Goal: Find specific page/section: Find specific page/section

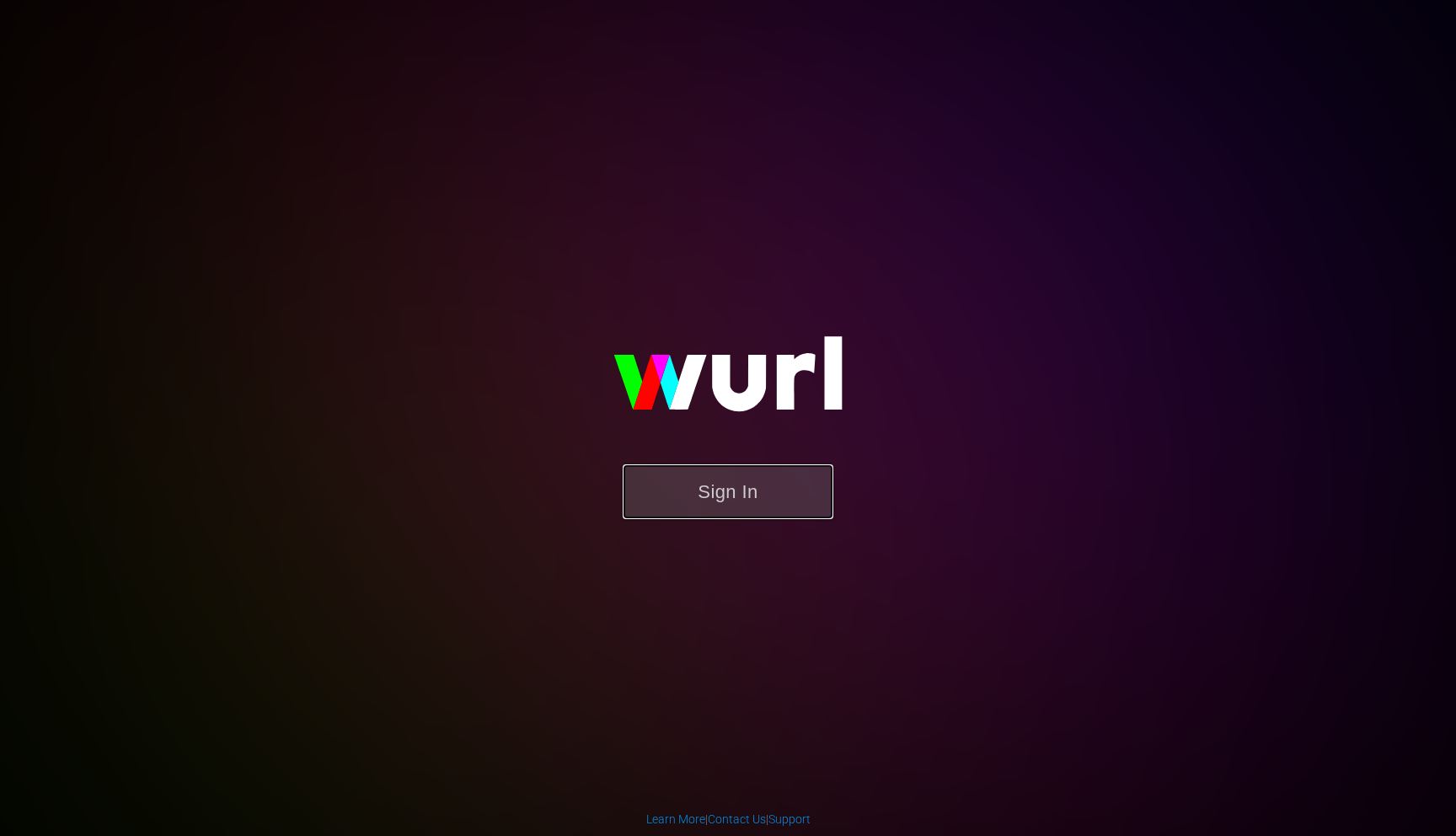
click at [740, 487] on button "Sign In" at bounding box center [728, 491] width 211 height 55
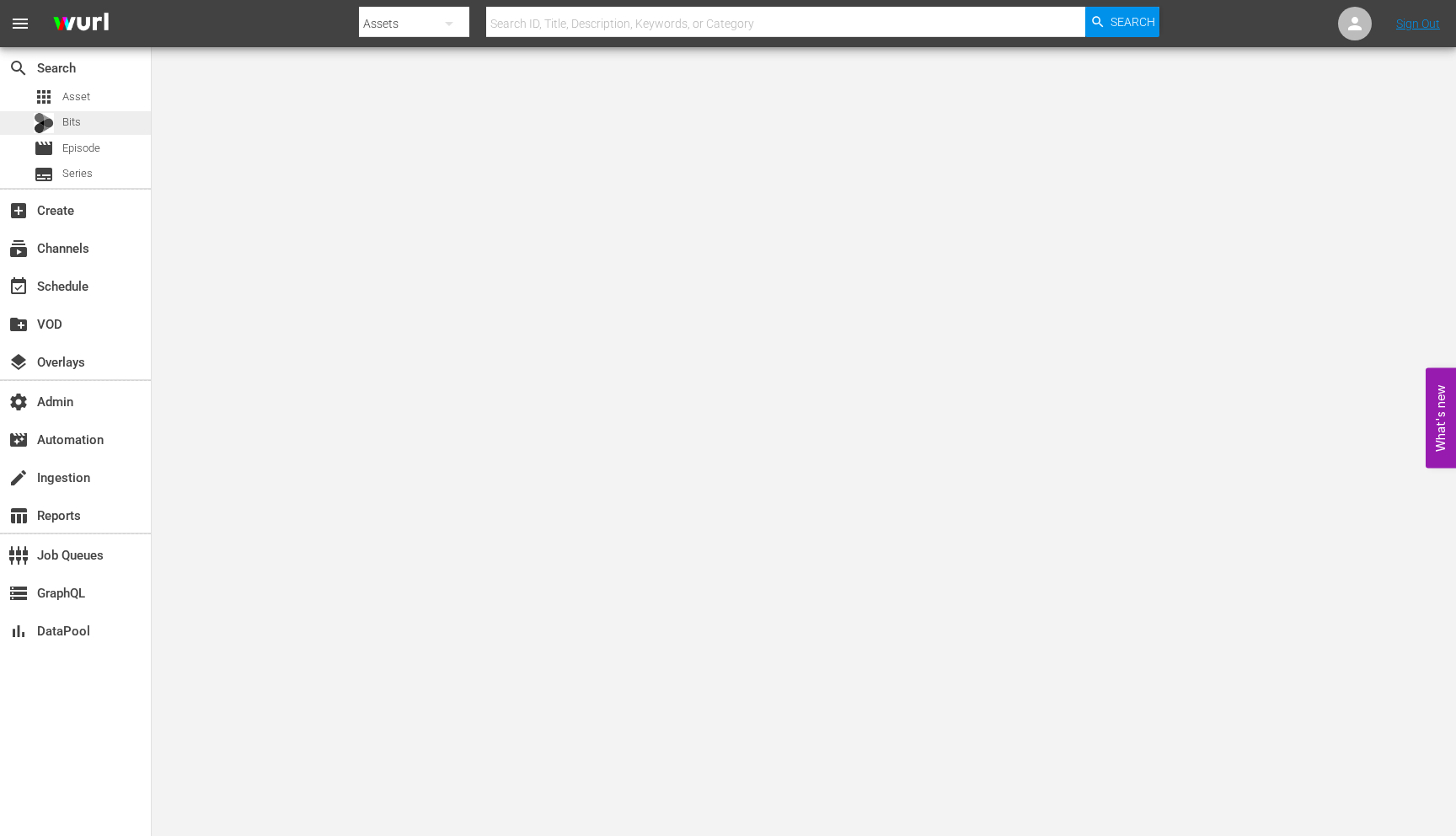
click at [77, 111] on div "Bits" at bounding box center [57, 123] width 47 height 24
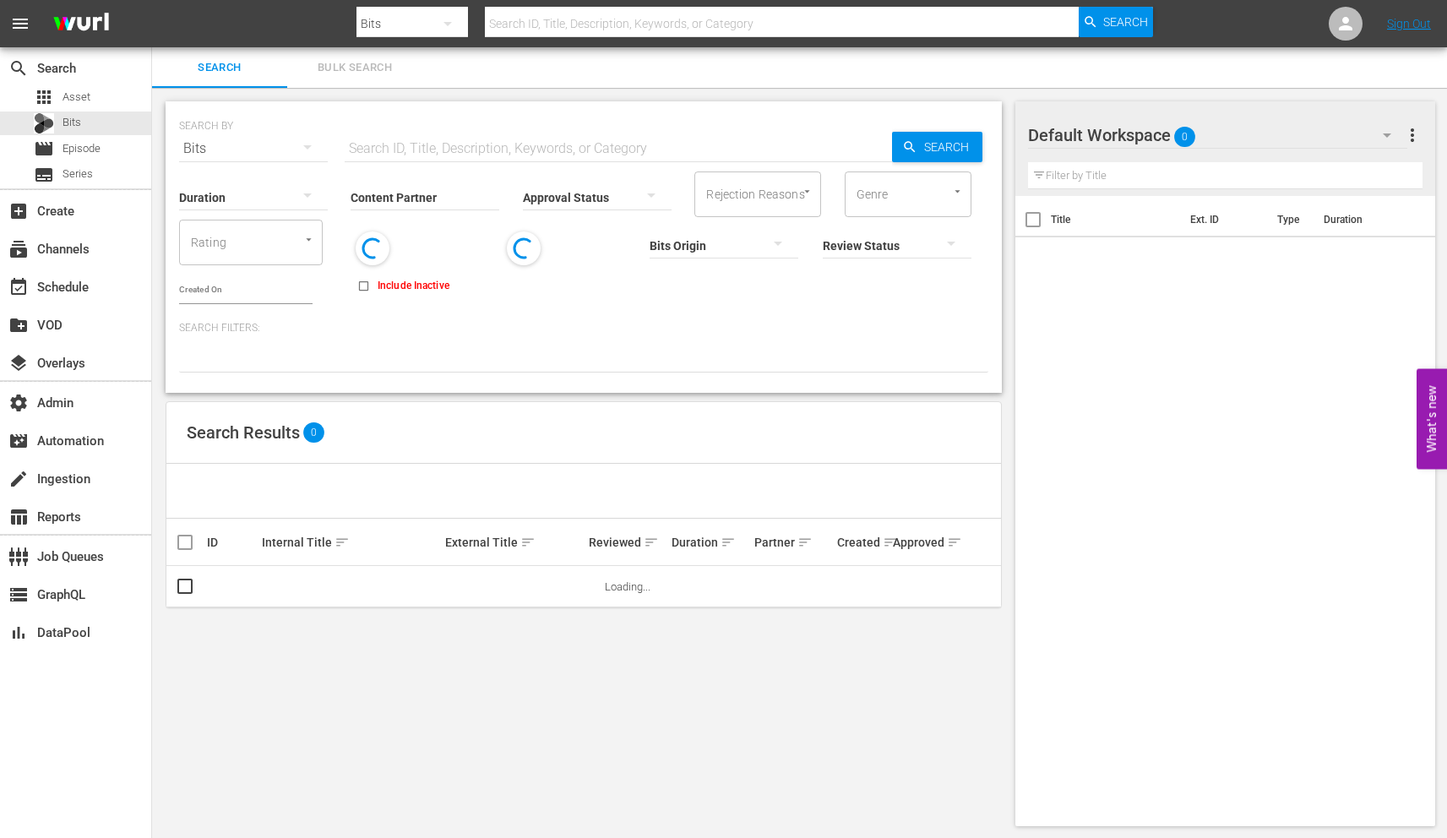
click at [574, 26] on input "text" at bounding box center [782, 23] width 594 height 41
paste input "73094312"
type input "73094312"
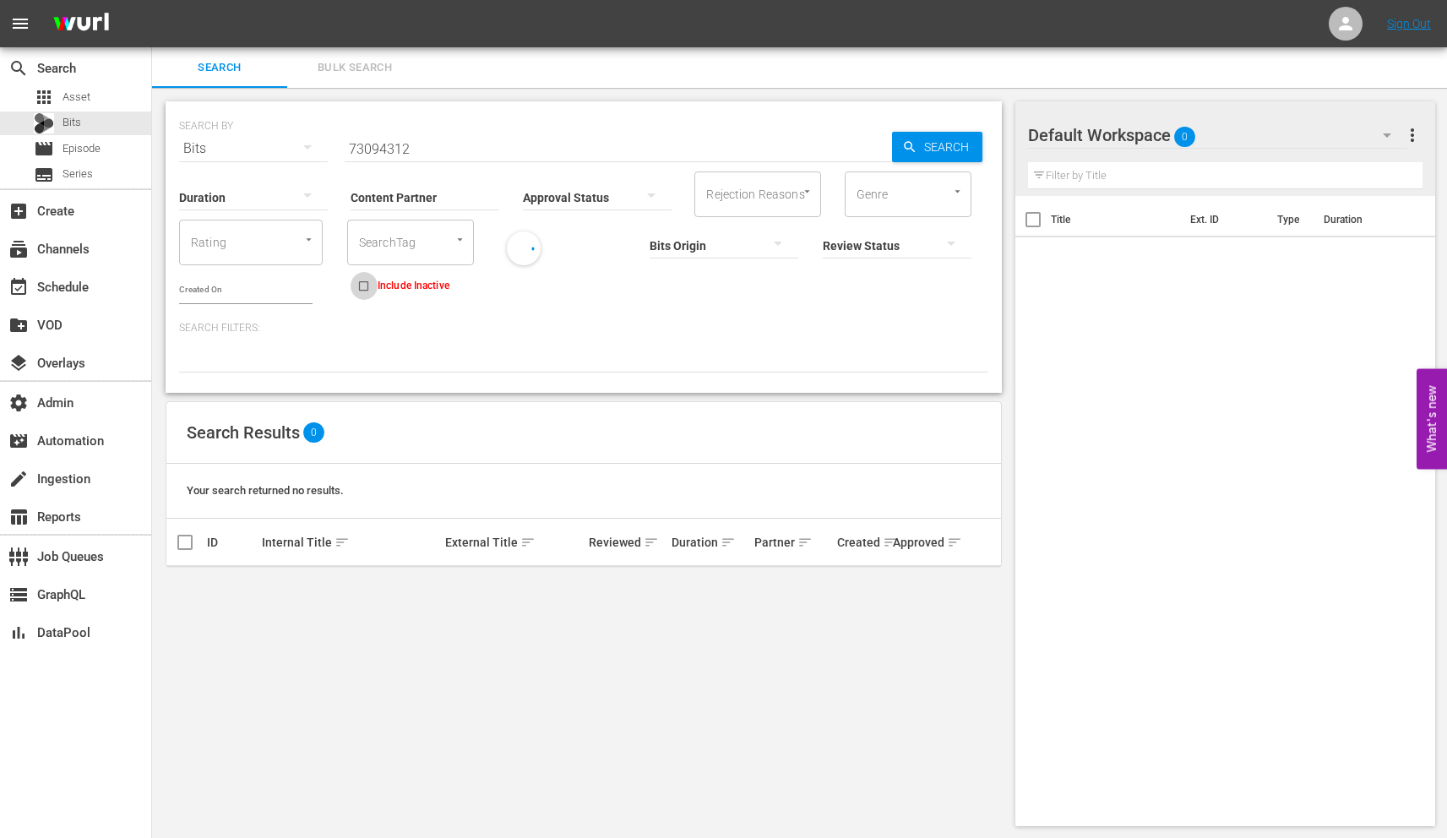
click at [352, 291] on input "Include Inactive" at bounding box center [364, 289] width 28 height 28
checkbox input "true"
click at [395, 153] on input "73094312" at bounding box center [618, 148] width 547 height 41
paste input "62830091"
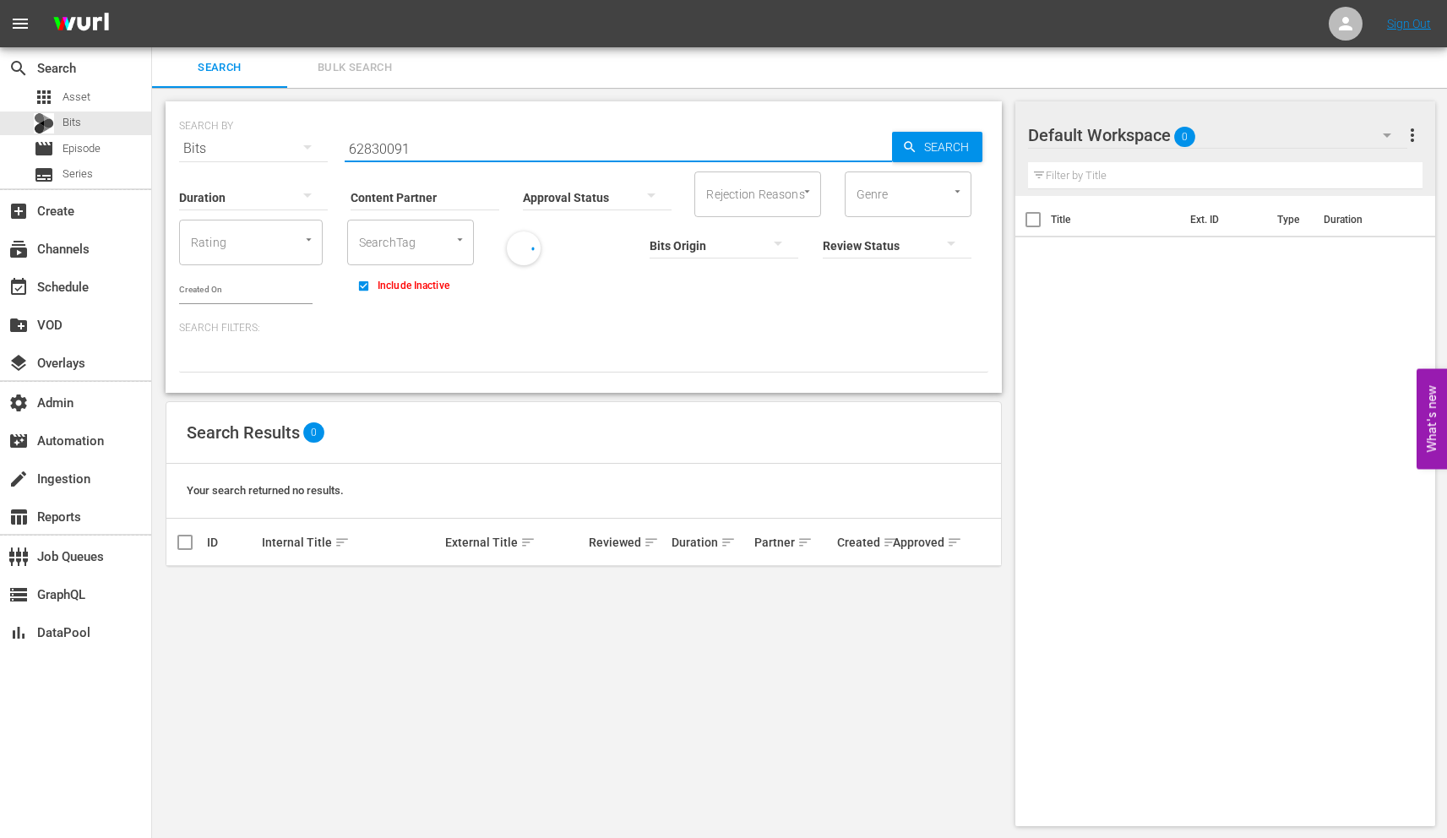
click at [379, 150] on input "62830091" at bounding box center [618, 148] width 547 height 41
paste input "1735"
type input "62831735"
click at [90, 157] on div "movie Episode" at bounding box center [67, 149] width 67 height 24
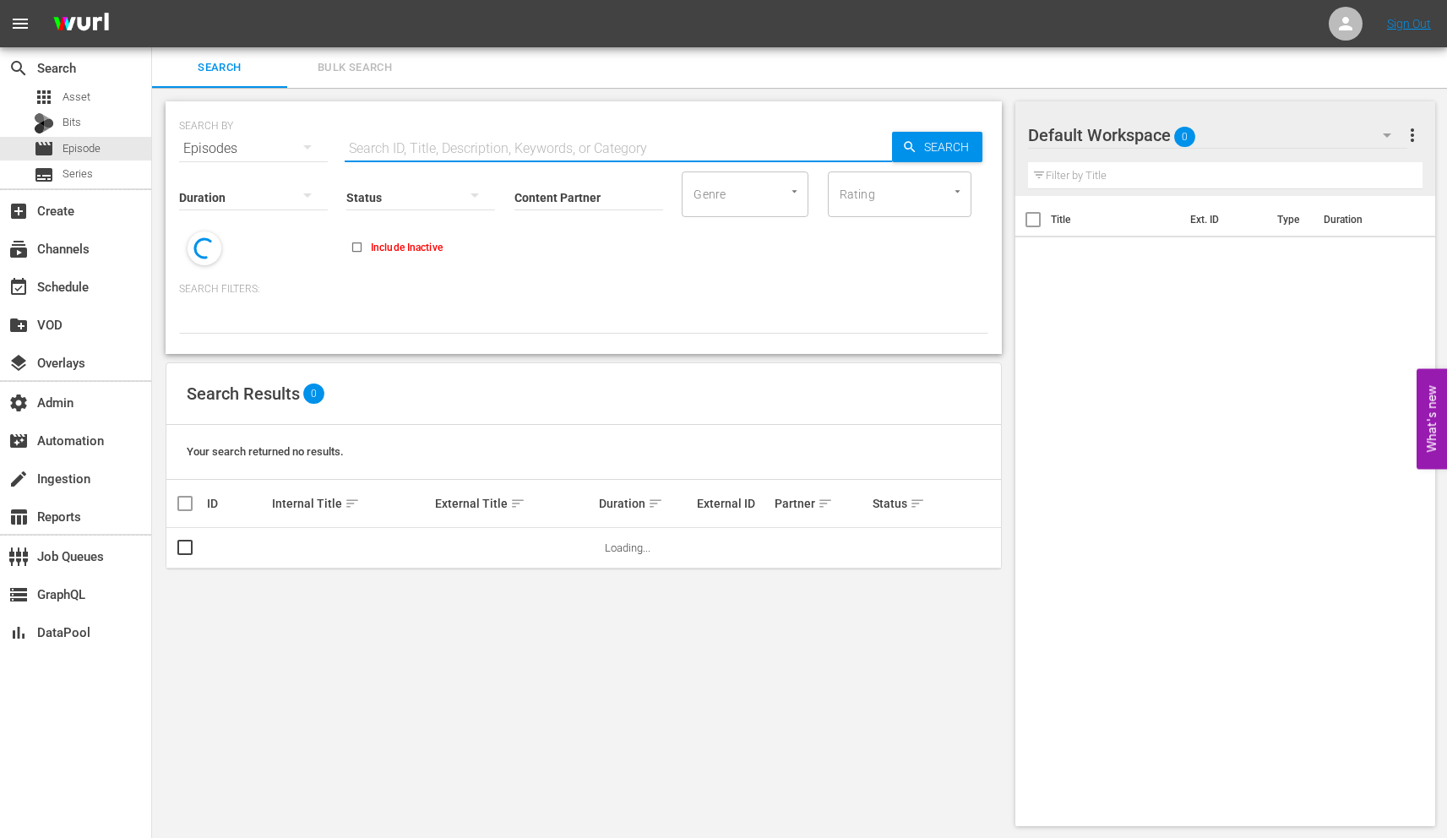
click at [373, 154] on input "text" at bounding box center [618, 148] width 547 height 41
paste input "62831735"
type input "62831735"
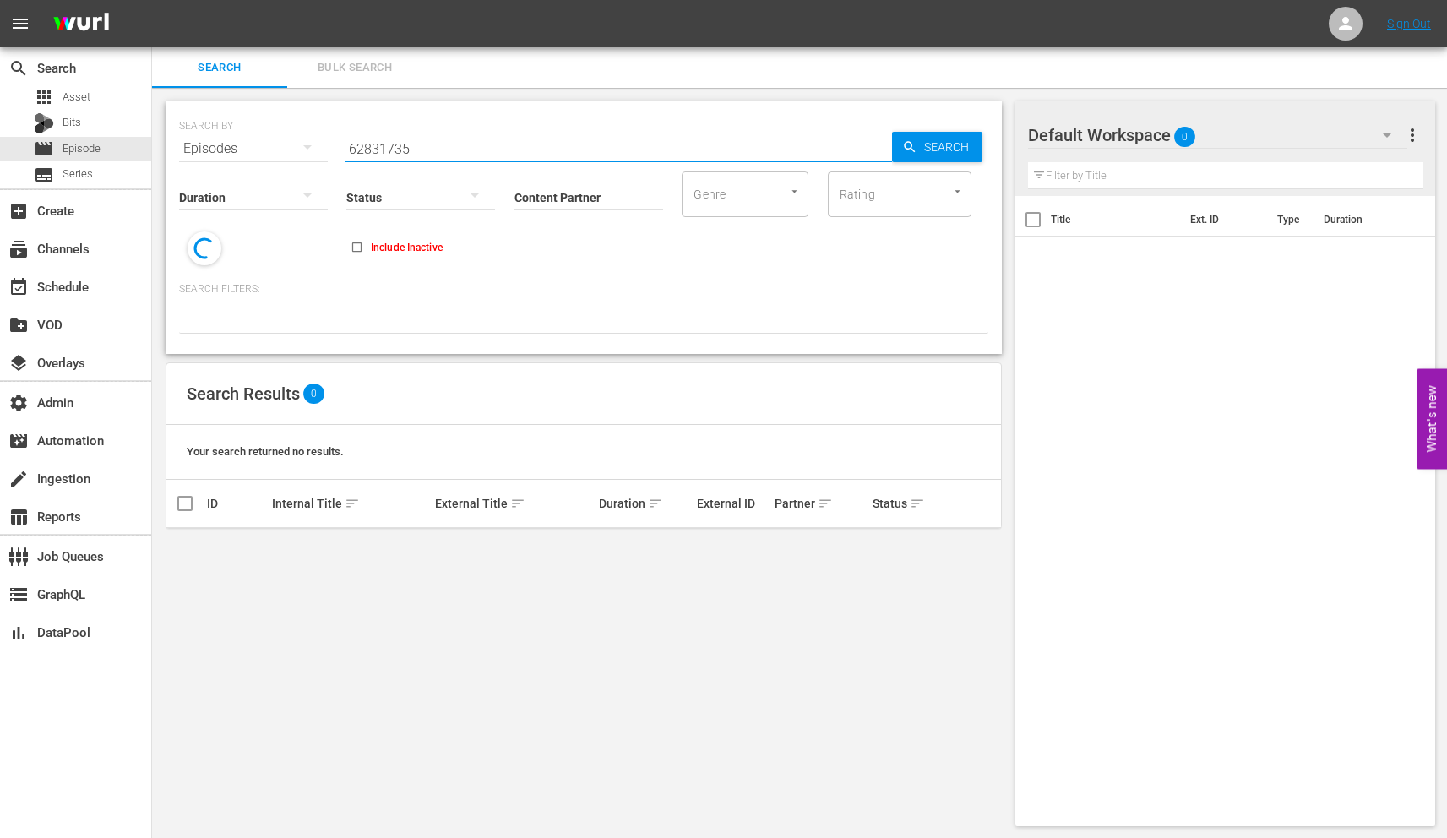
click at [362, 250] on input "Include Inactive" at bounding box center [357, 250] width 28 height 28
checkbox input "true"
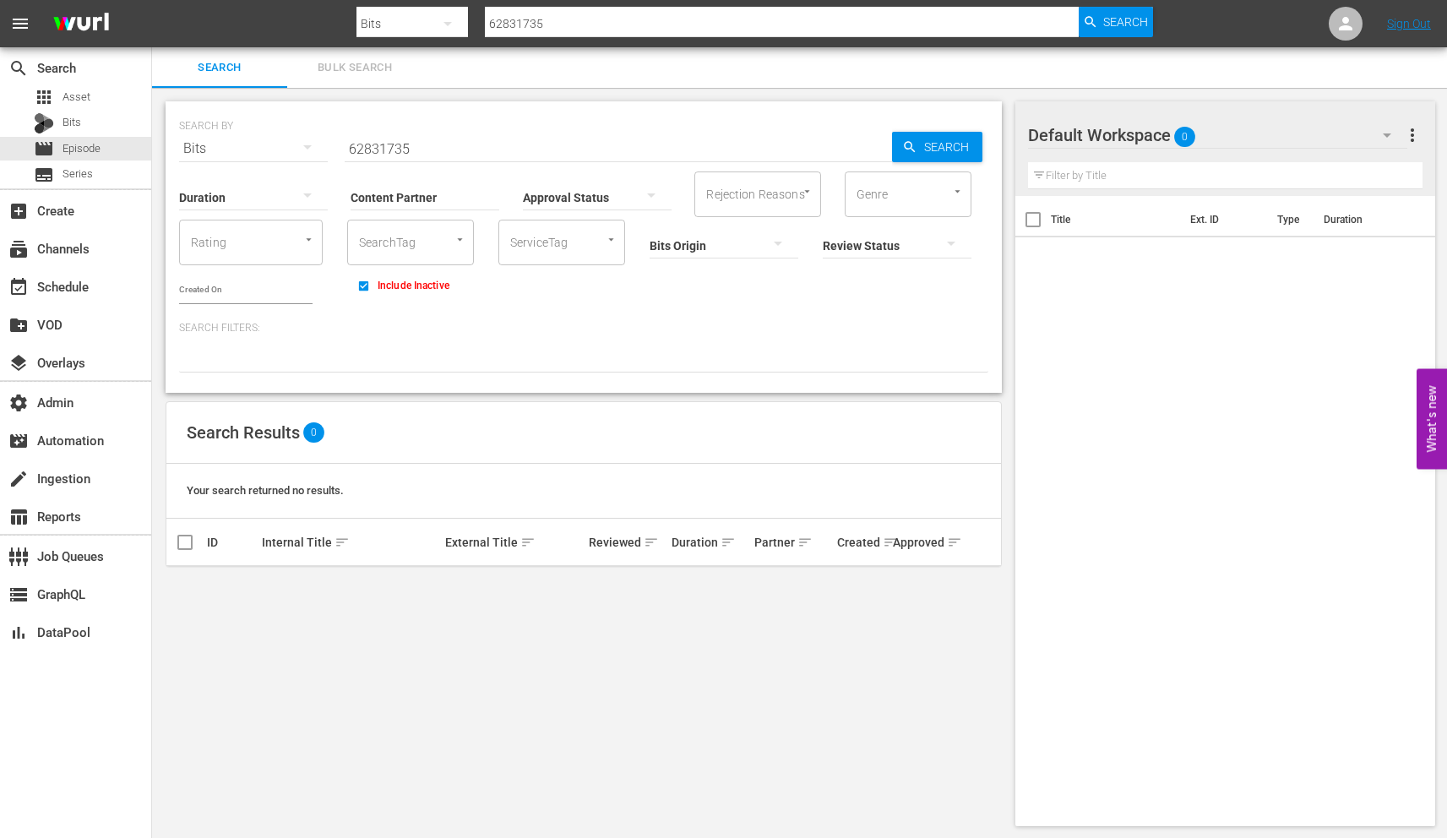
click at [523, 20] on input "62831735" at bounding box center [782, 23] width 594 height 41
paste input "141875107"
type input "141875107"
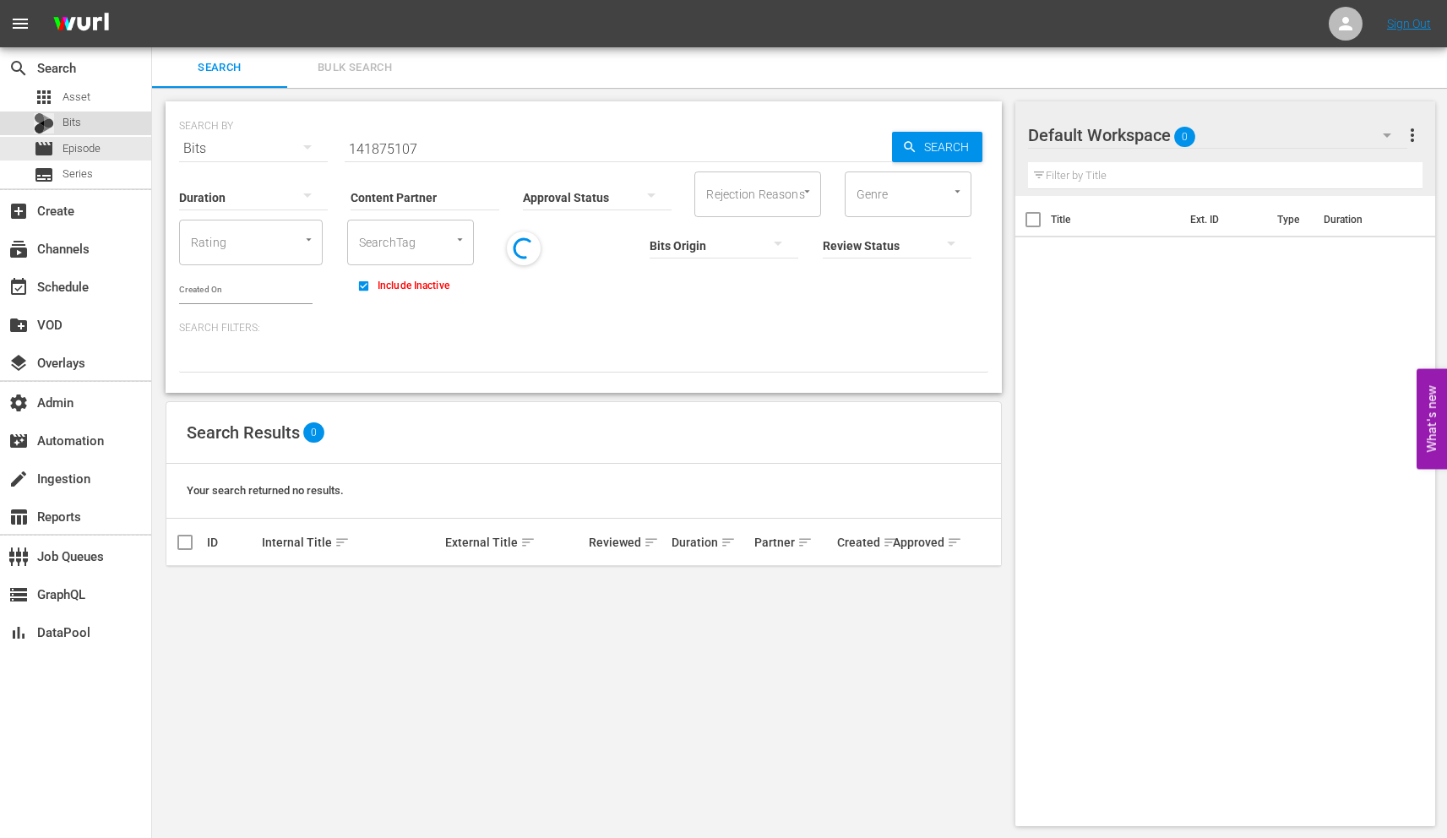
click at [90, 128] on div "Bits" at bounding box center [75, 123] width 151 height 24
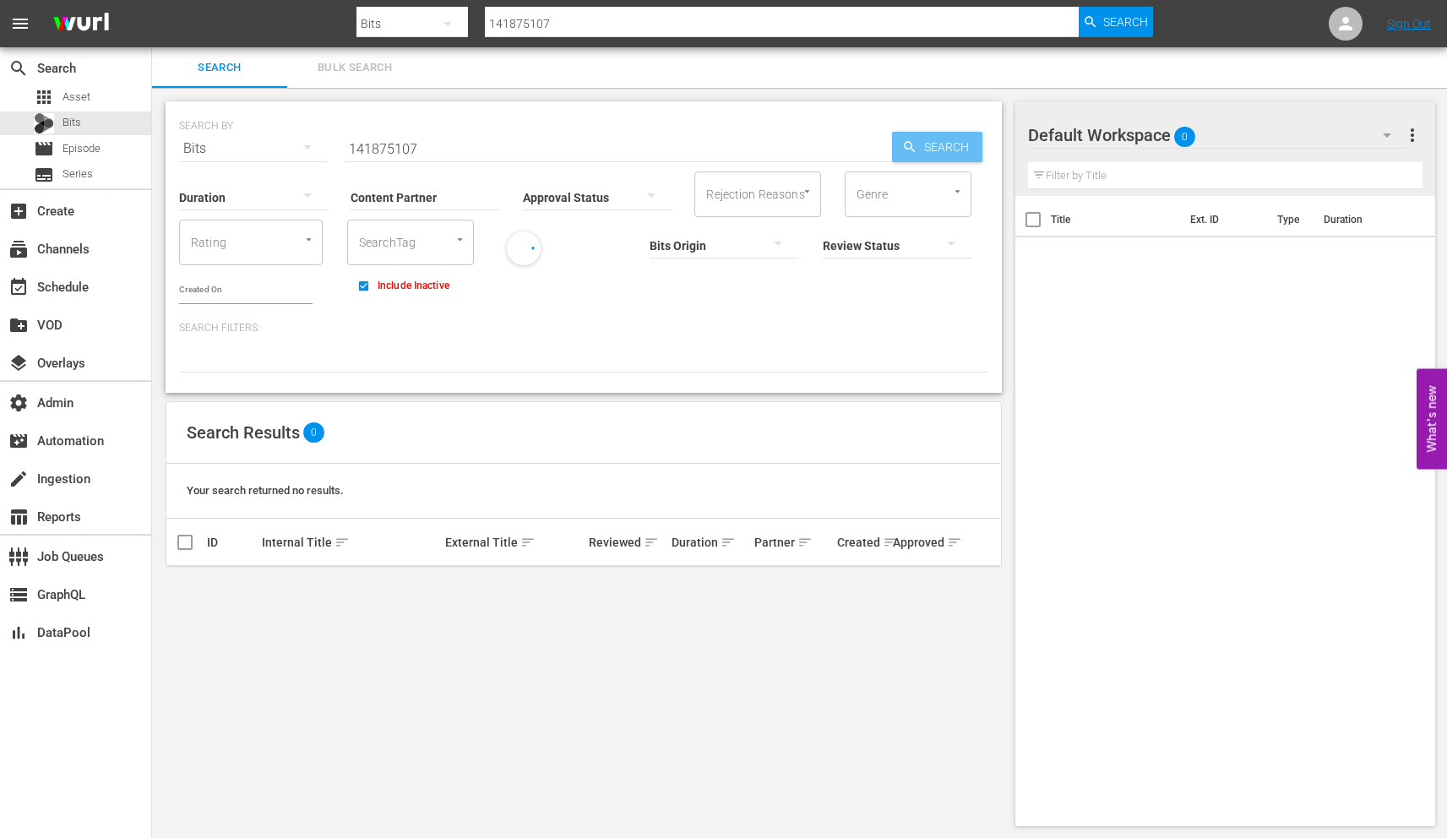
click at [907, 148] on icon "button" at bounding box center [909, 146] width 11 height 11
